Goal: Navigation & Orientation: Understand site structure

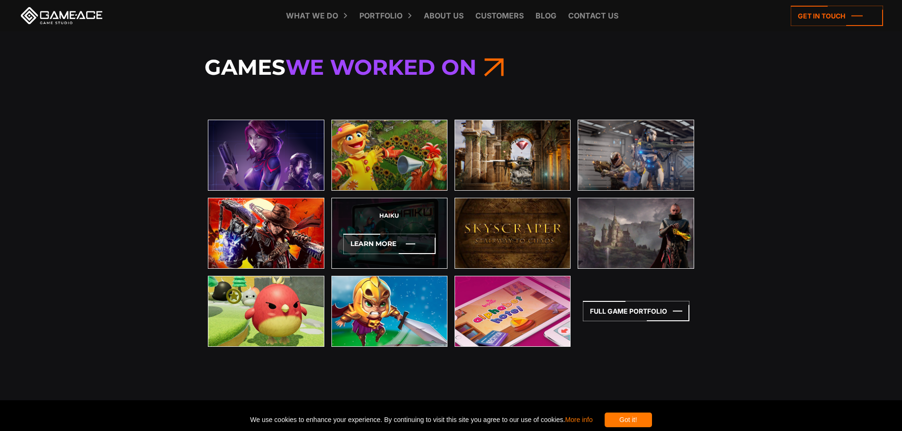
scroll to position [1986, 0]
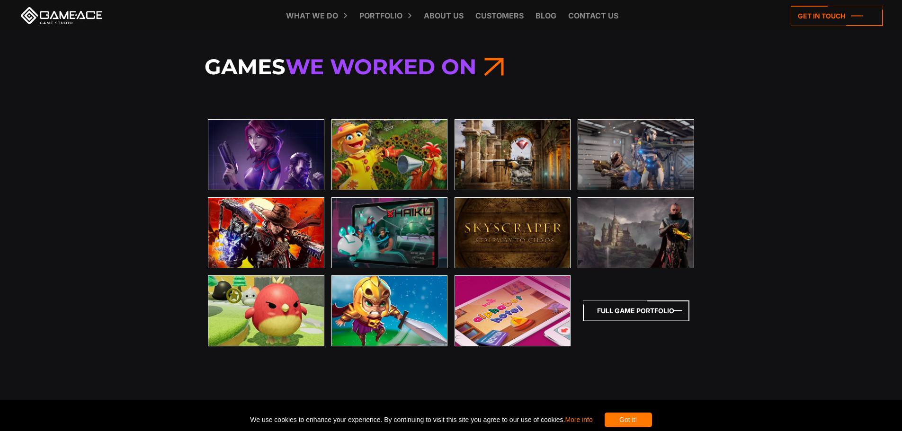
click at [622, 321] on icon at bounding box center [636, 311] width 107 height 20
click at [622, 316] on icon at bounding box center [636, 311] width 107 height 20
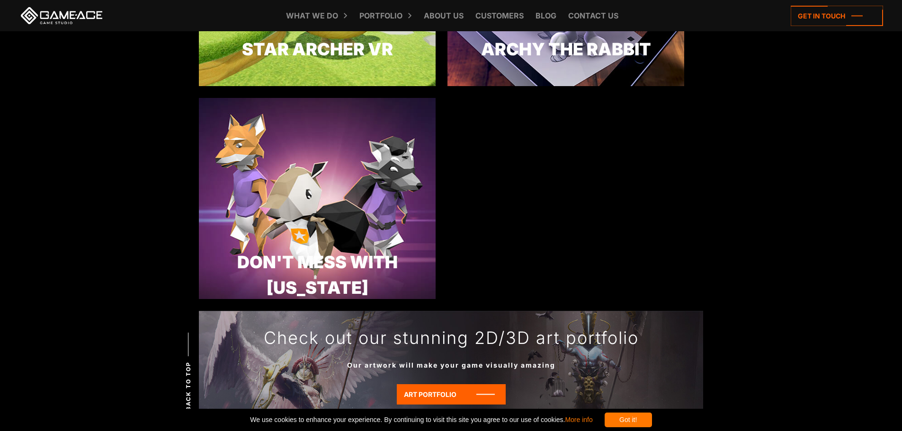
scroll to position [2791, 0]
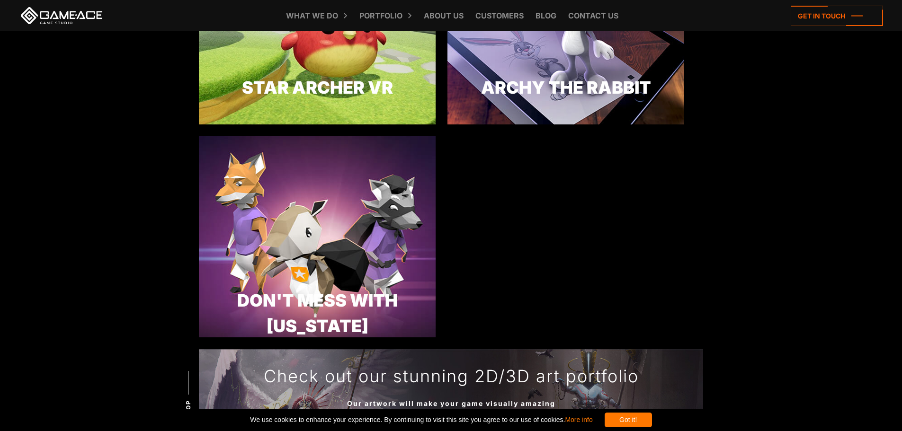
click at [43, 15] on link at bounding box center [61, 15] width 85 height 17
